Goal: Task Accomplishment & Management: Manage account settings

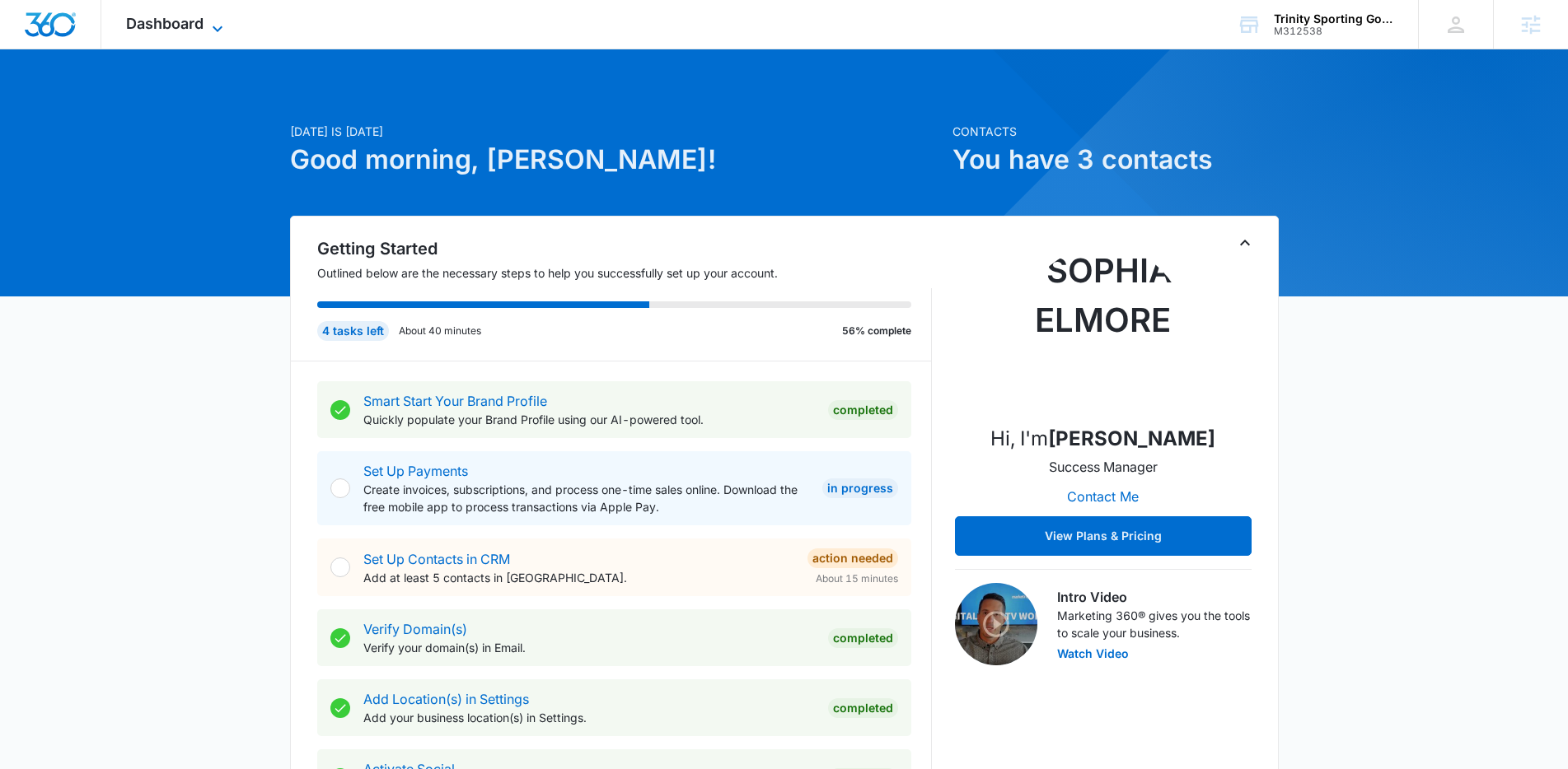
click at [169, 28] on span "Dashboard" at bounding box center [164, 24] width 77 height 17
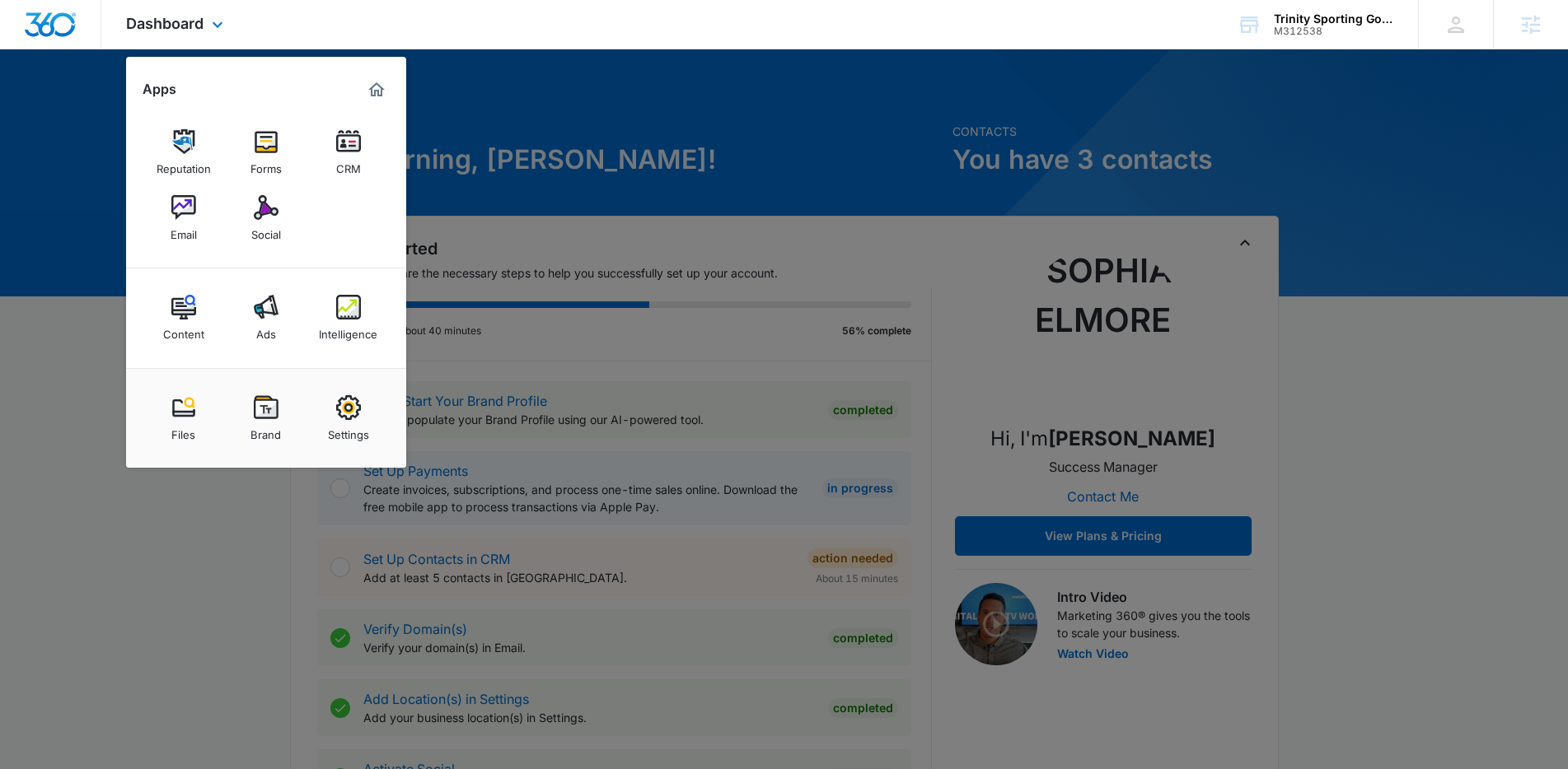
click at [366, 76] on div "Apps Reputation Forms CRM Email Social Content Ads Intelligence Files Brand Set…" at bounding box center [266, 262] width 281 height 411
click at [374, 80] on img "Marketing 360® Dashboard" at bounding box center [376, 90] width 20 height 20
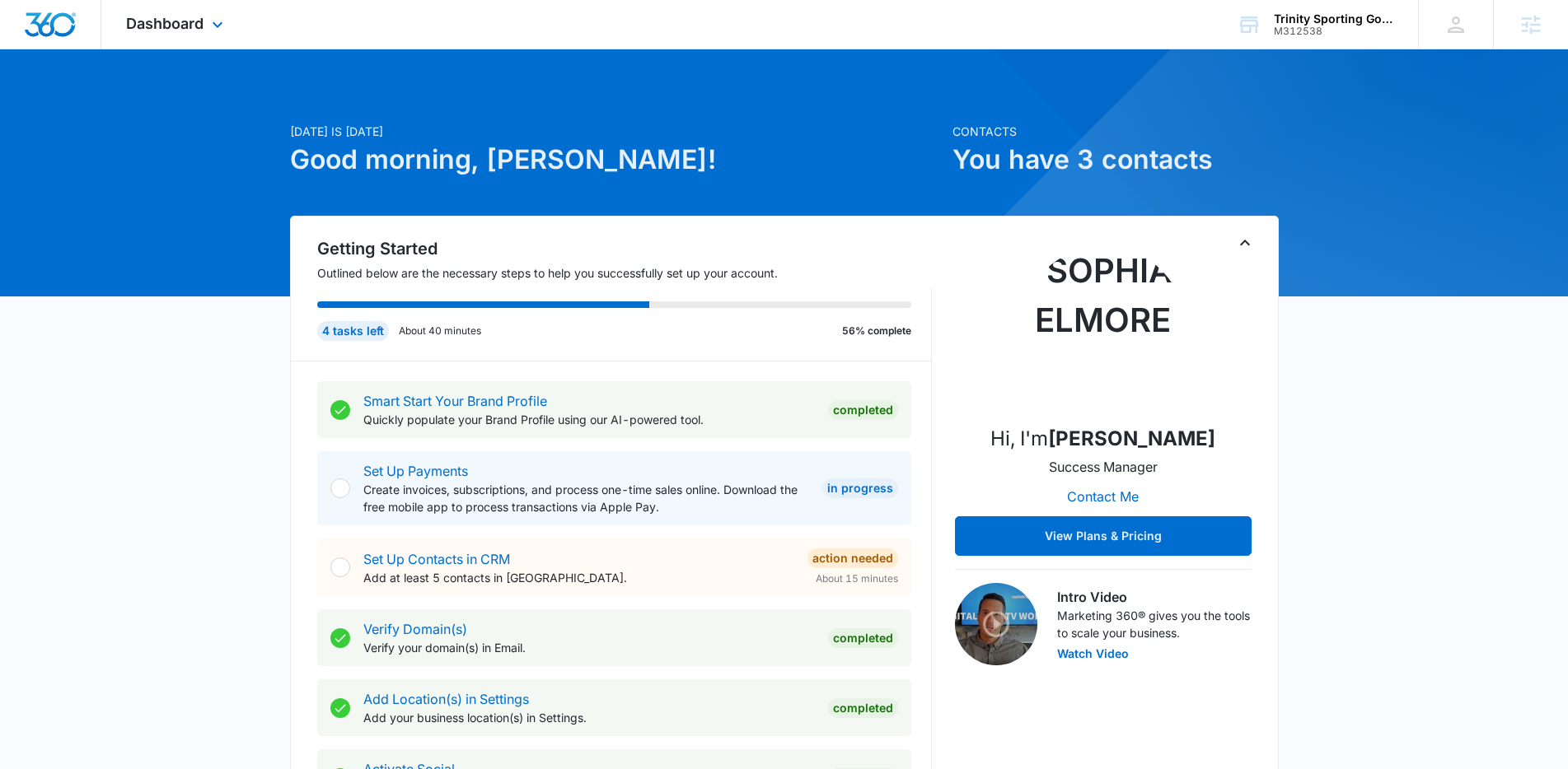
click at [207, 15] on div "Dashboard Apps Reputation Forms CRM Email Social Content Ads Intelligence Files…" at bounding box center [177, 24] width 151 height 49
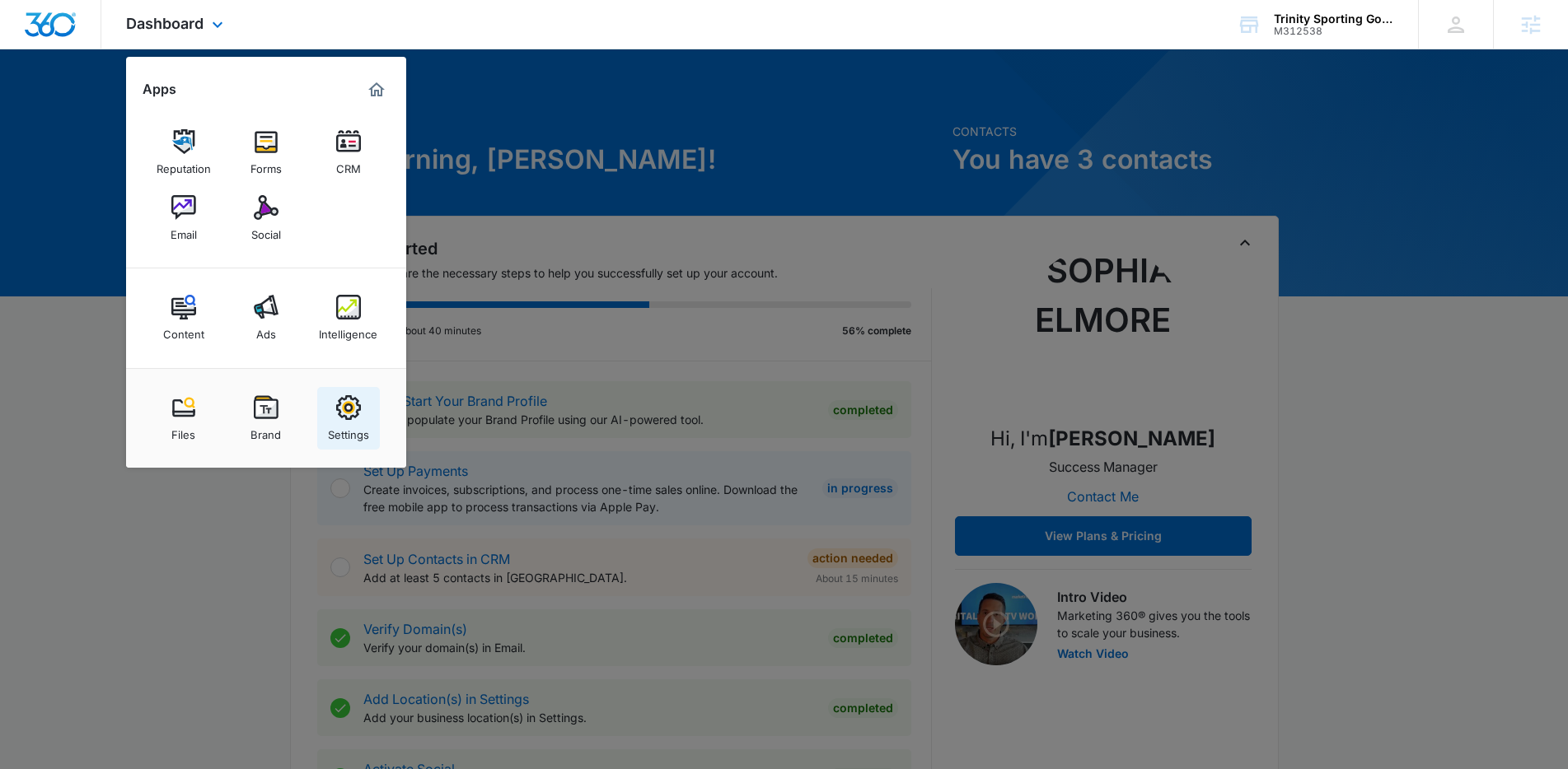
click at [336, 418] on img at bounding box center [348, 407] width 25 height 25
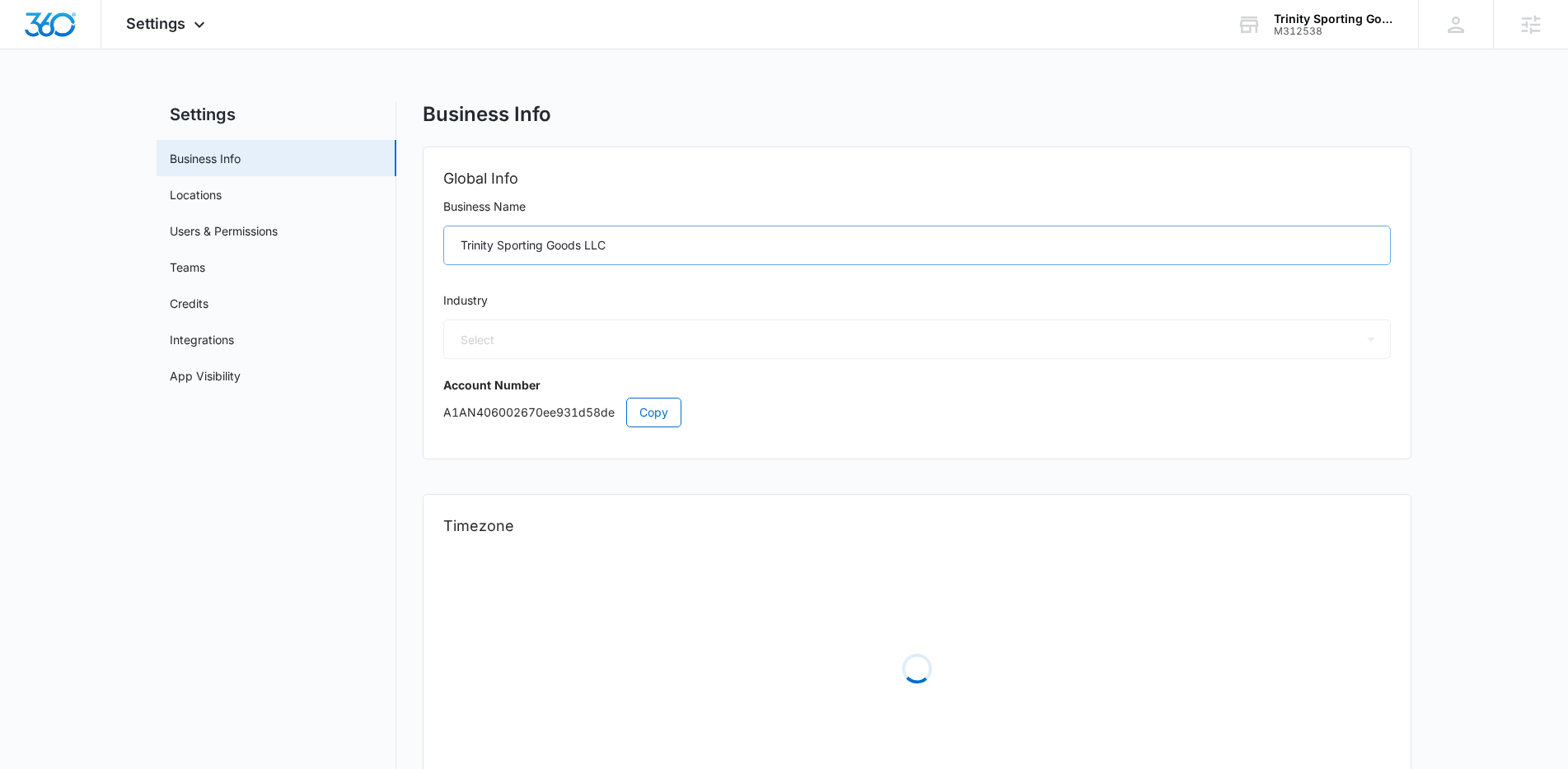
select select "36"
select select "US"
select select "America/[GEOGRAPHIC_DATA]"
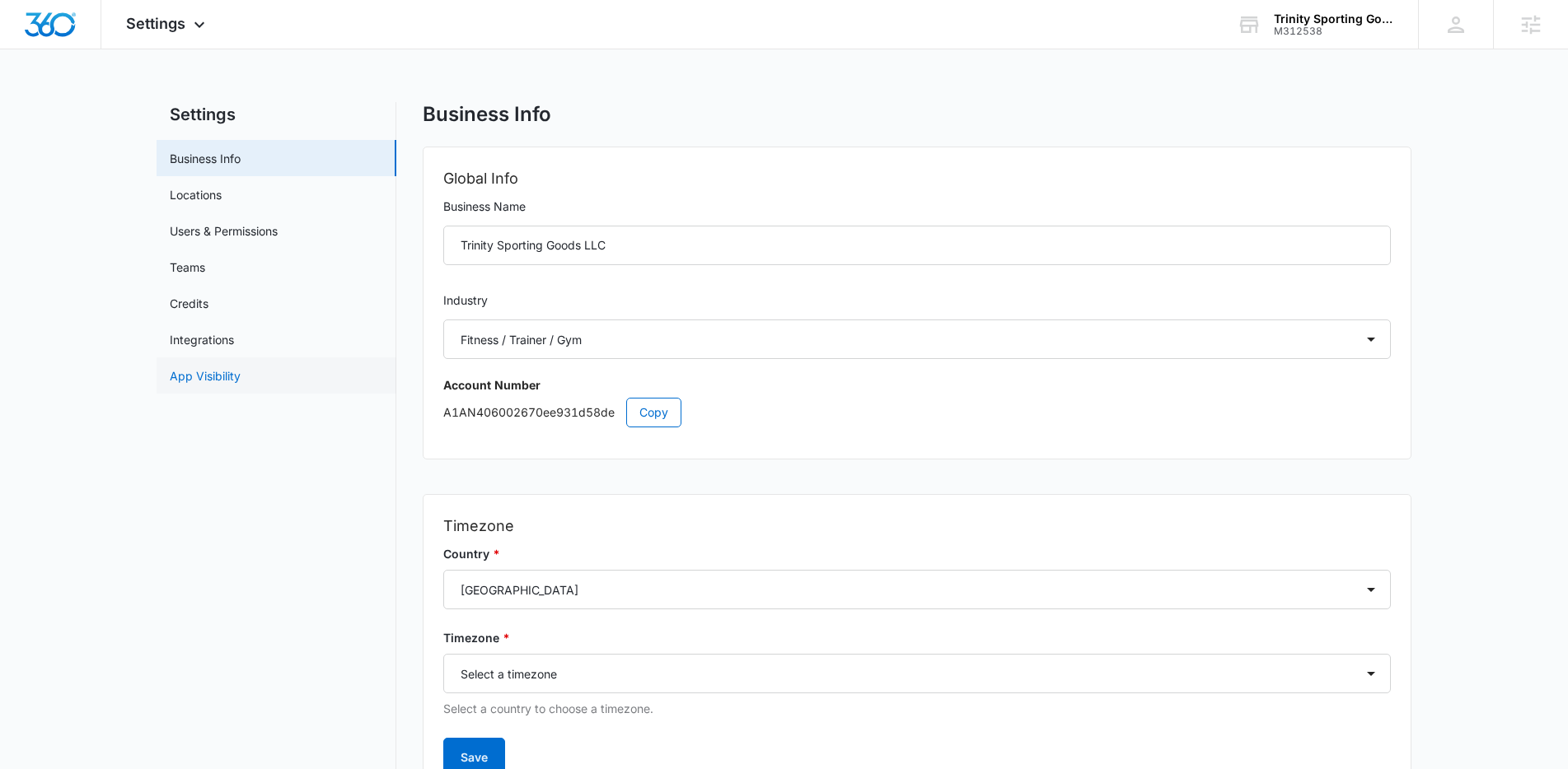
click at [203, 372] on link "App Visibility" at bounding box center [205, 376] width 71 height 17
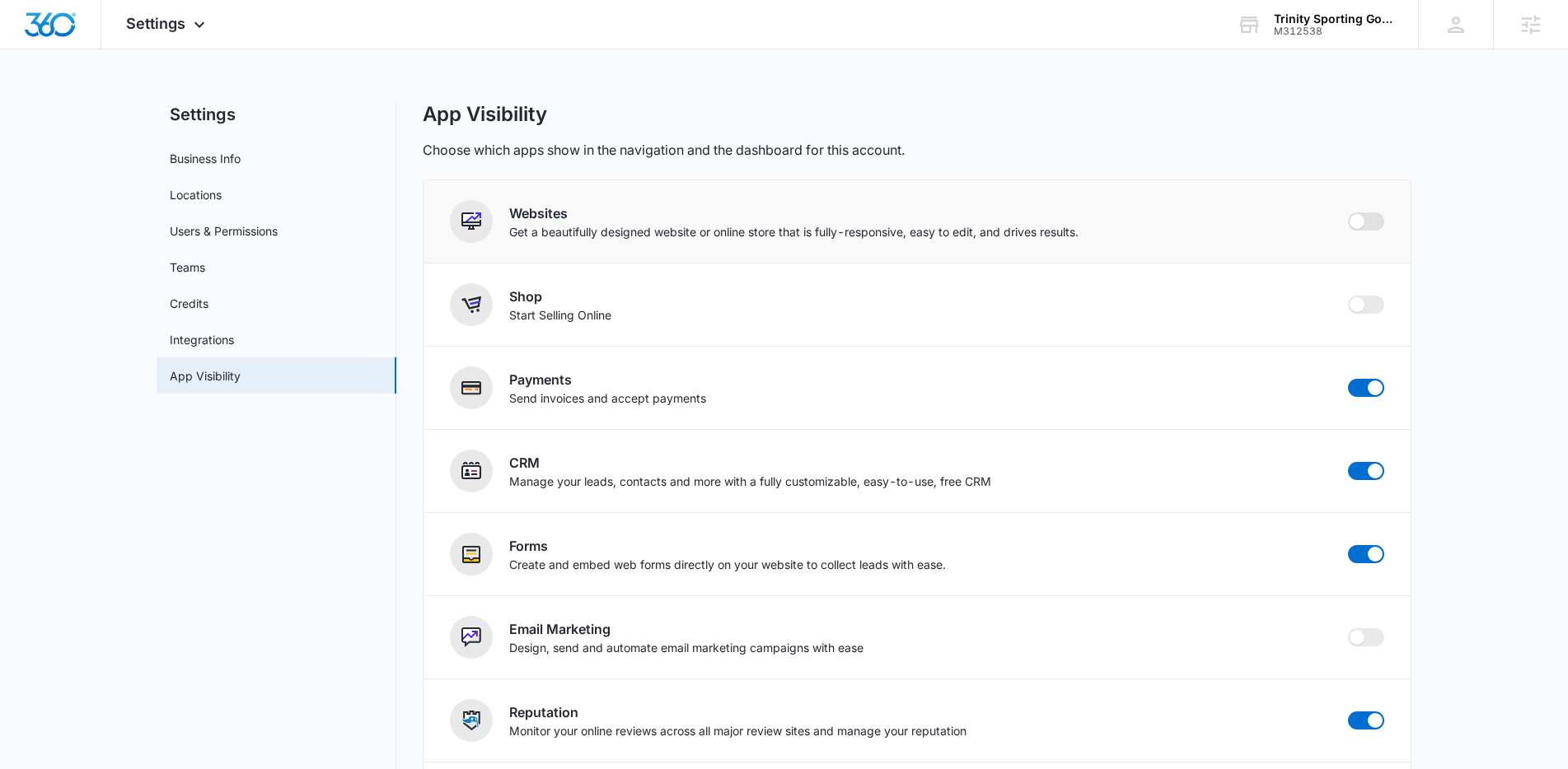
click at [1350, 226] on span at bounding box center [1367, 221] width 36 height 18
click at [1348, 213] on input "checkbox" at bounding box center [1348, 212] width 1 height 1
checkbox input "true"
click at [178, 19] on span "Settings" at bounding box center [156, 24] width 59 height 17
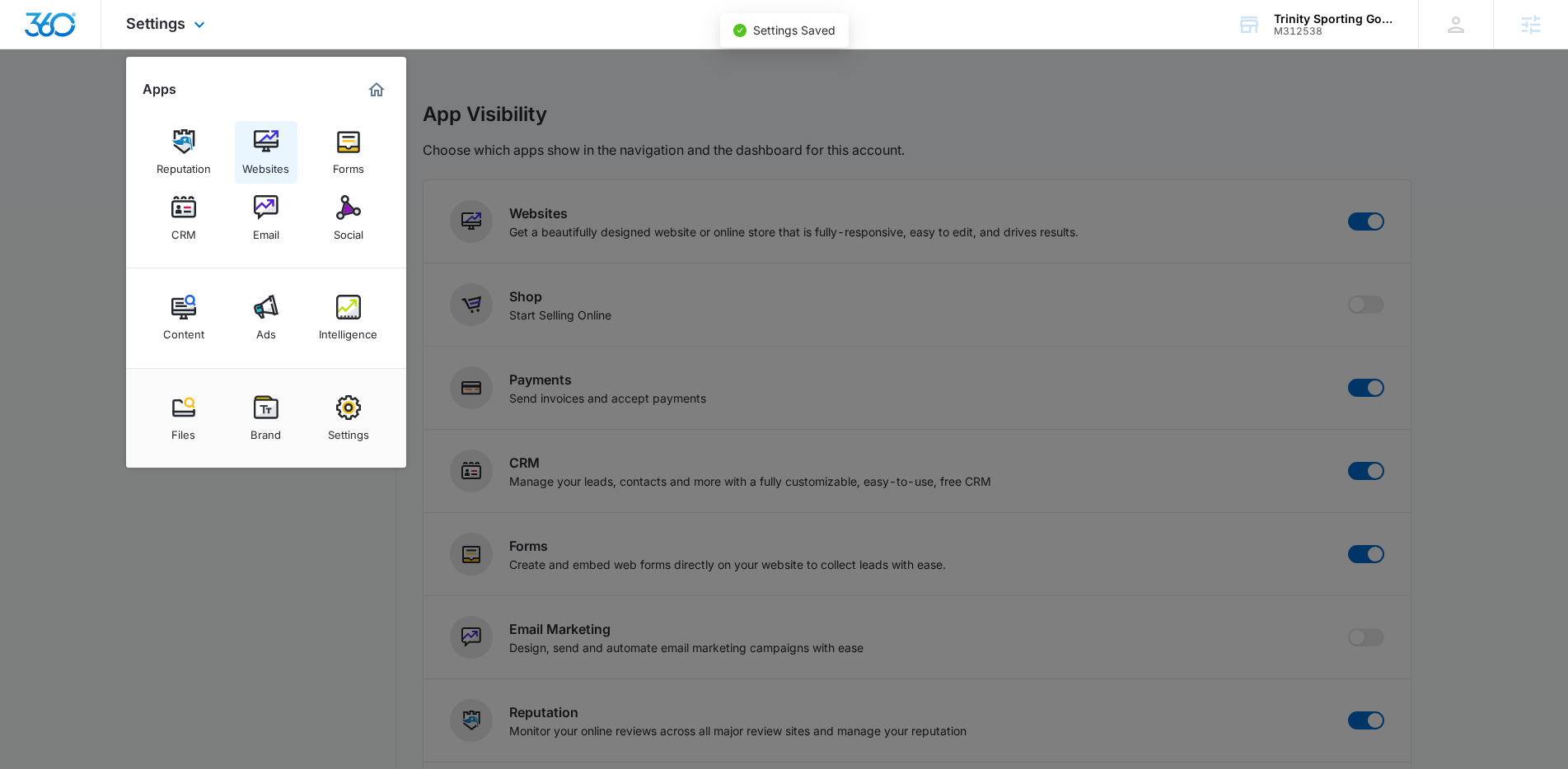
click at [272, 146] on img at bounding box center [266, 142] width 25 height 25
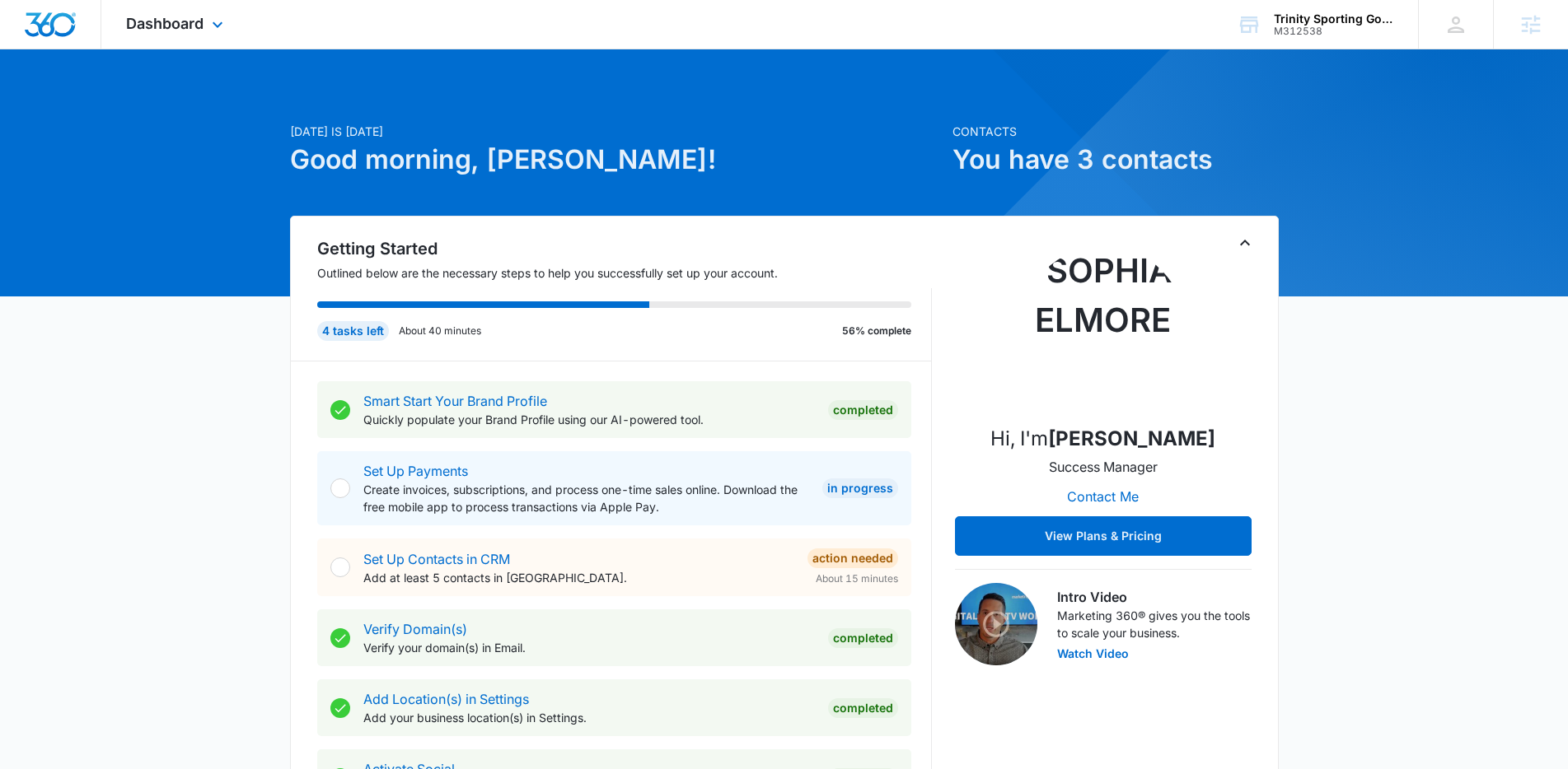
click at [199, 34] on div "Dashboard Apps Reputation Websites Forms CRM Email Social Content Ads Intellige…" at bounding box center [177, 24] width 151 height 49
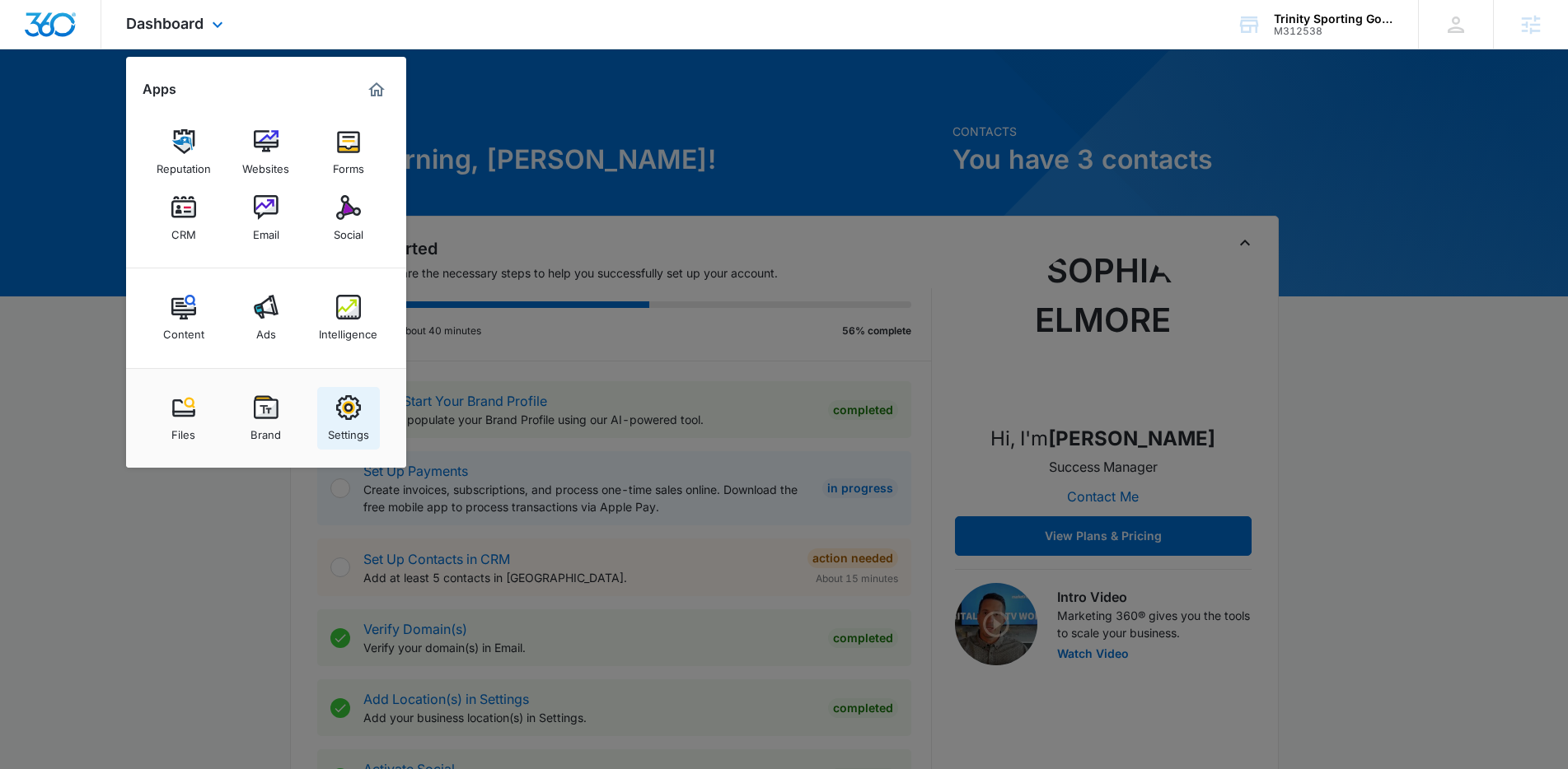
click at [352, 413] on img at bounding box center [348, 407] width 25 height 25
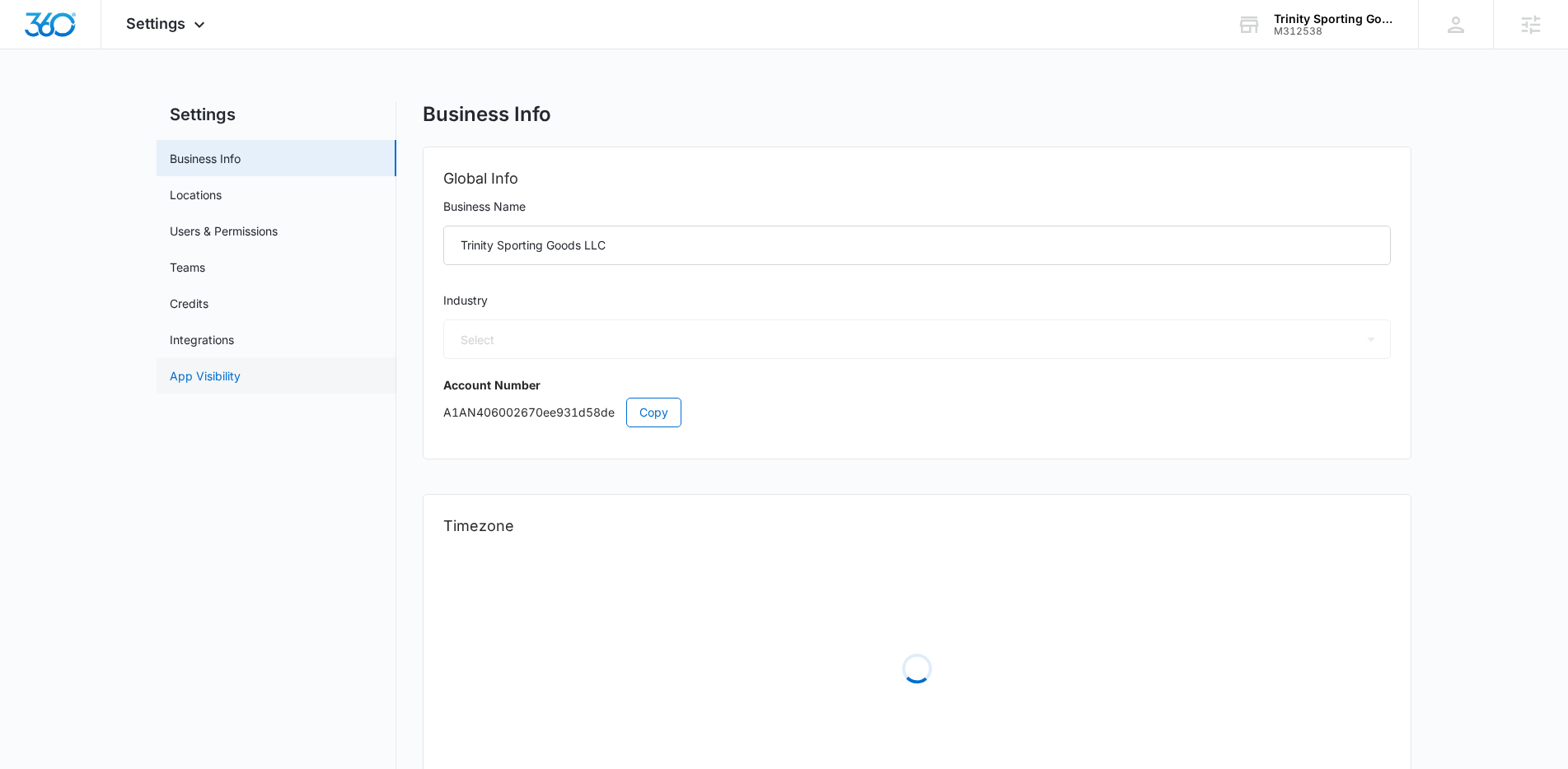
select select "36"
select select "US"
select select "America/[GEOGRAPHIC_DATA]"
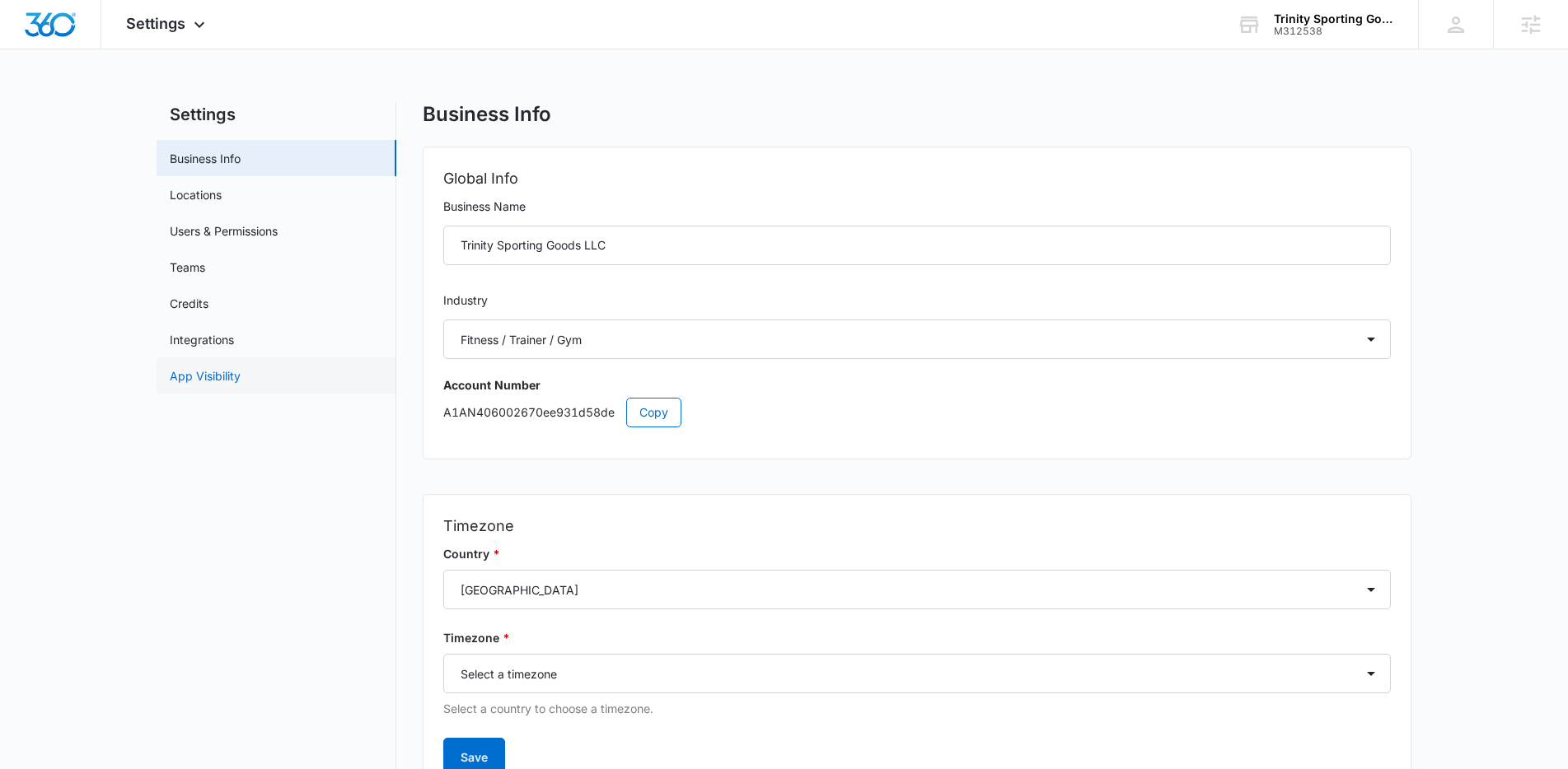
click at [221, 370] on link "App Visibility" at bounding box center [205, 376] width 71 height 17
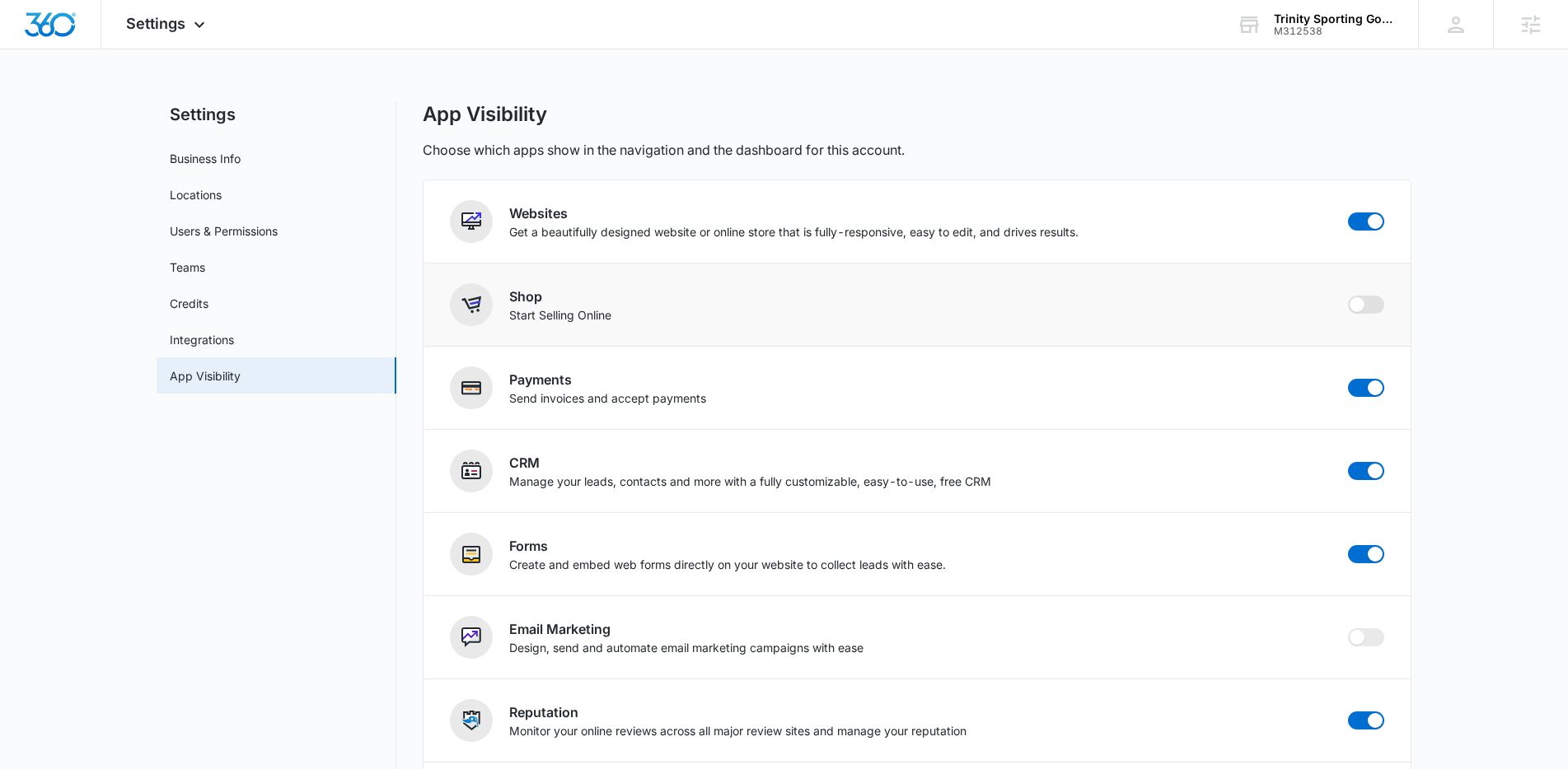
click at [1368, 311] on span at bounding box center [1367, 304] width 36 height 18
click at [1348, 296] on input "checkbox" at bounding box center [1348, 295] width 1 height 1
checkbox input "true"
click at [172, 21] on span "Settings" at bounding box center [156, 24] width 59 height 17
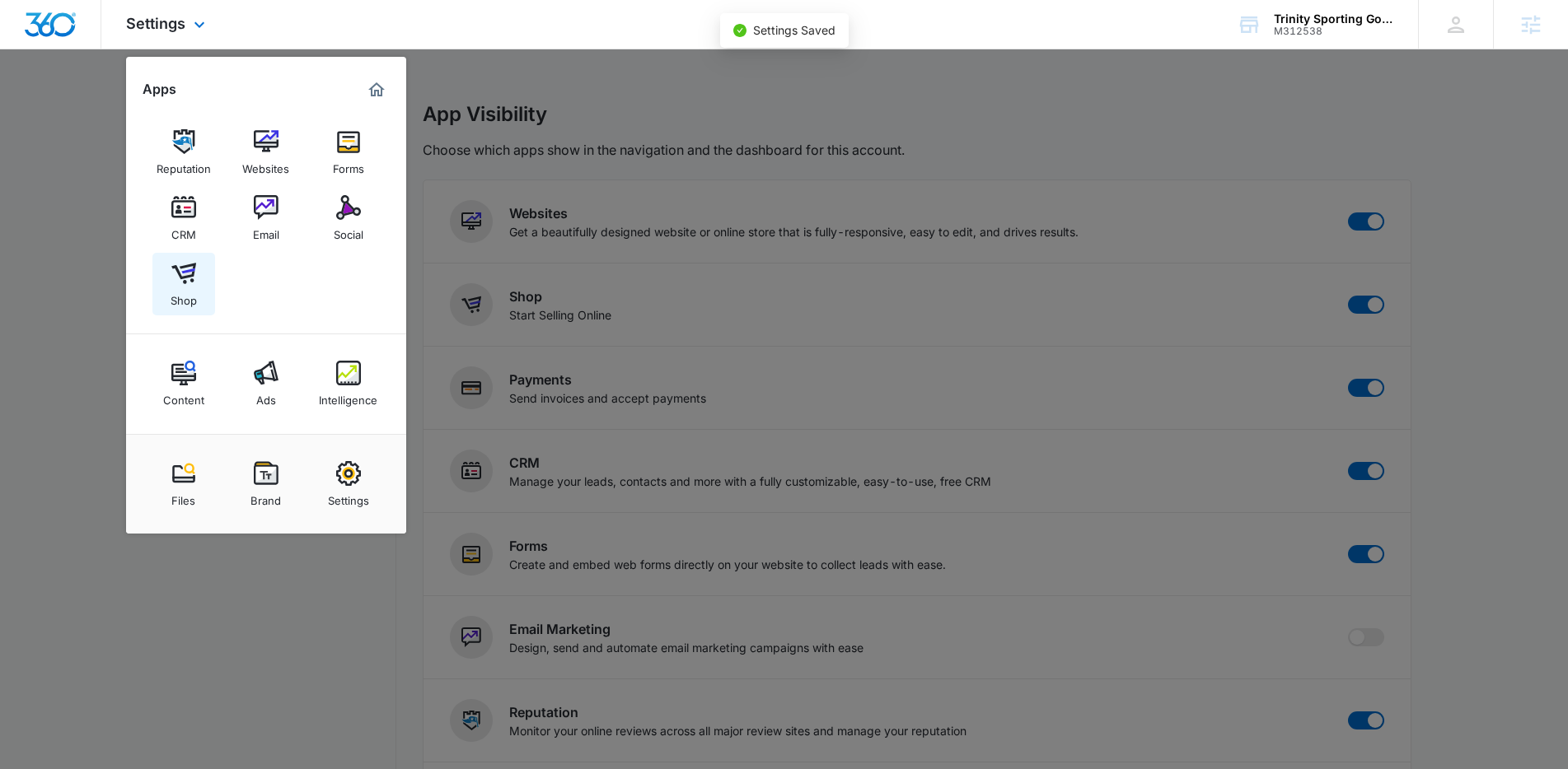
click at [186, 279] on img at bounding box center [184, 274] width 25 height 25
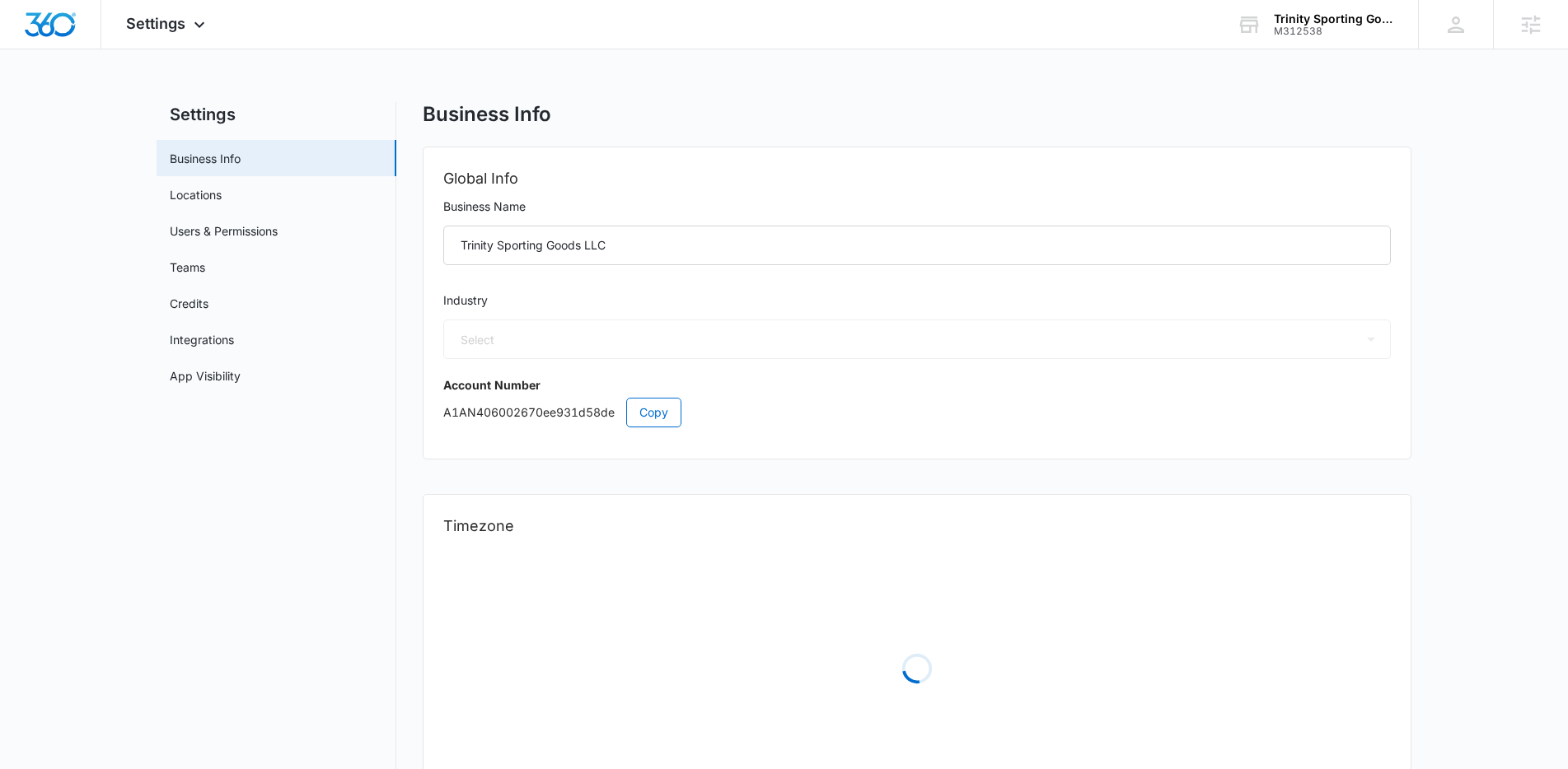
select select "36"
select select "US"
select select "America/[GEOGRAPHIC_DATA]"
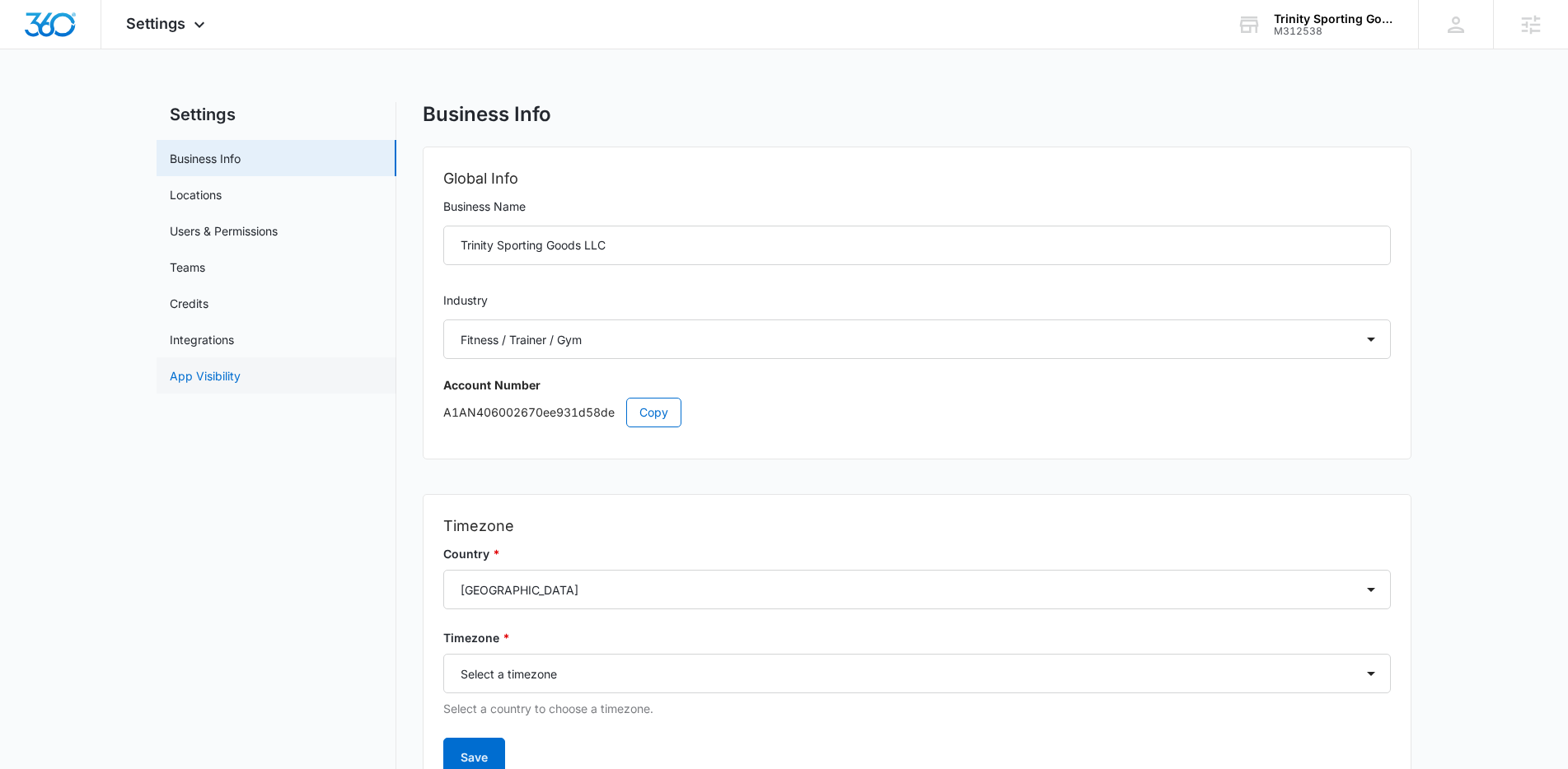
click at [219, 368] on link "App Visibility" at bounding box center [205, 376] width 71 height 17
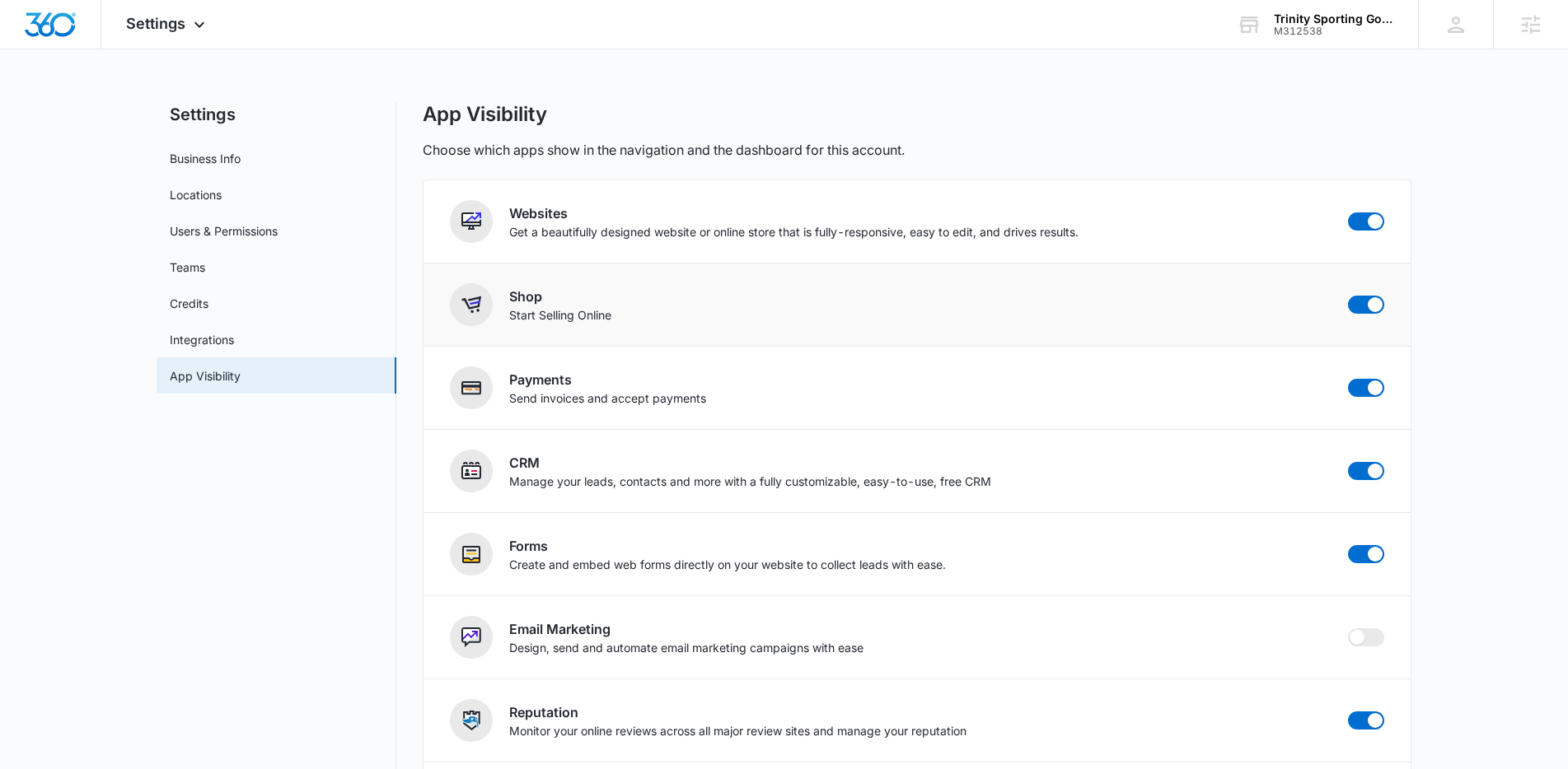
drag, startPoint x: 1361, startPoint y: 229, endPoint x: 1368, endPoint y: 275, distance: 46.5
click at [1361, 229] on span at bounding box center [1367, 221] width 36 height 18
click at [1348, 213] on input "checkbox" at bounding box center [1348, 212] width 1 height 1
click at [1369, 299] on span at bounding box center [1375, 305] width 15 height 15
checkbox input "false"
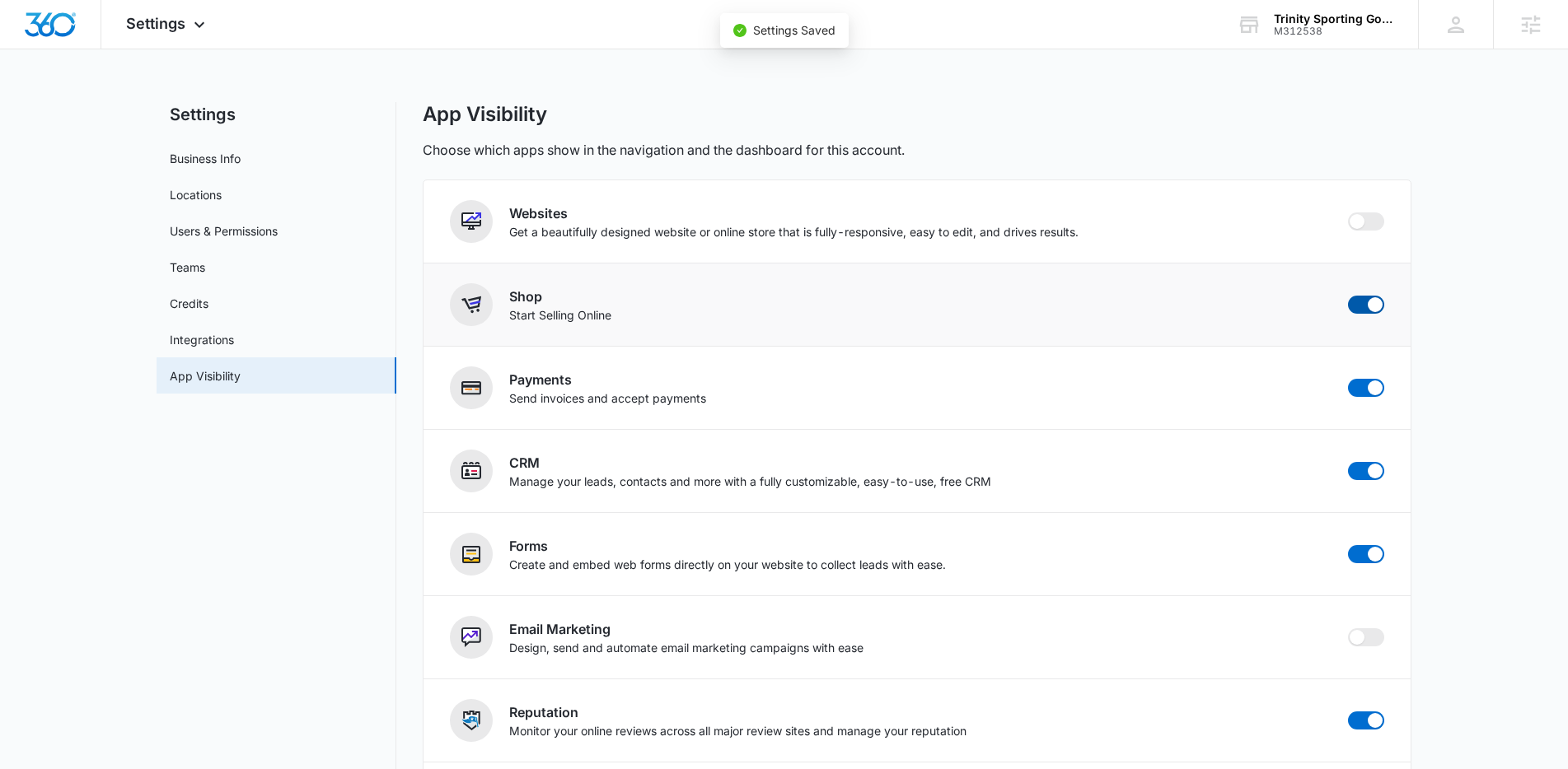
click at [1373, 305] on span at bounding box center [1375, 305] width 15 height 15
click at [1348, 296] on input "checkbox" at bounding box center [1348, 295] width 1 height 1
checkbox input "false"
